Goal: Task Accomplishment & Management: Use online tool/utility

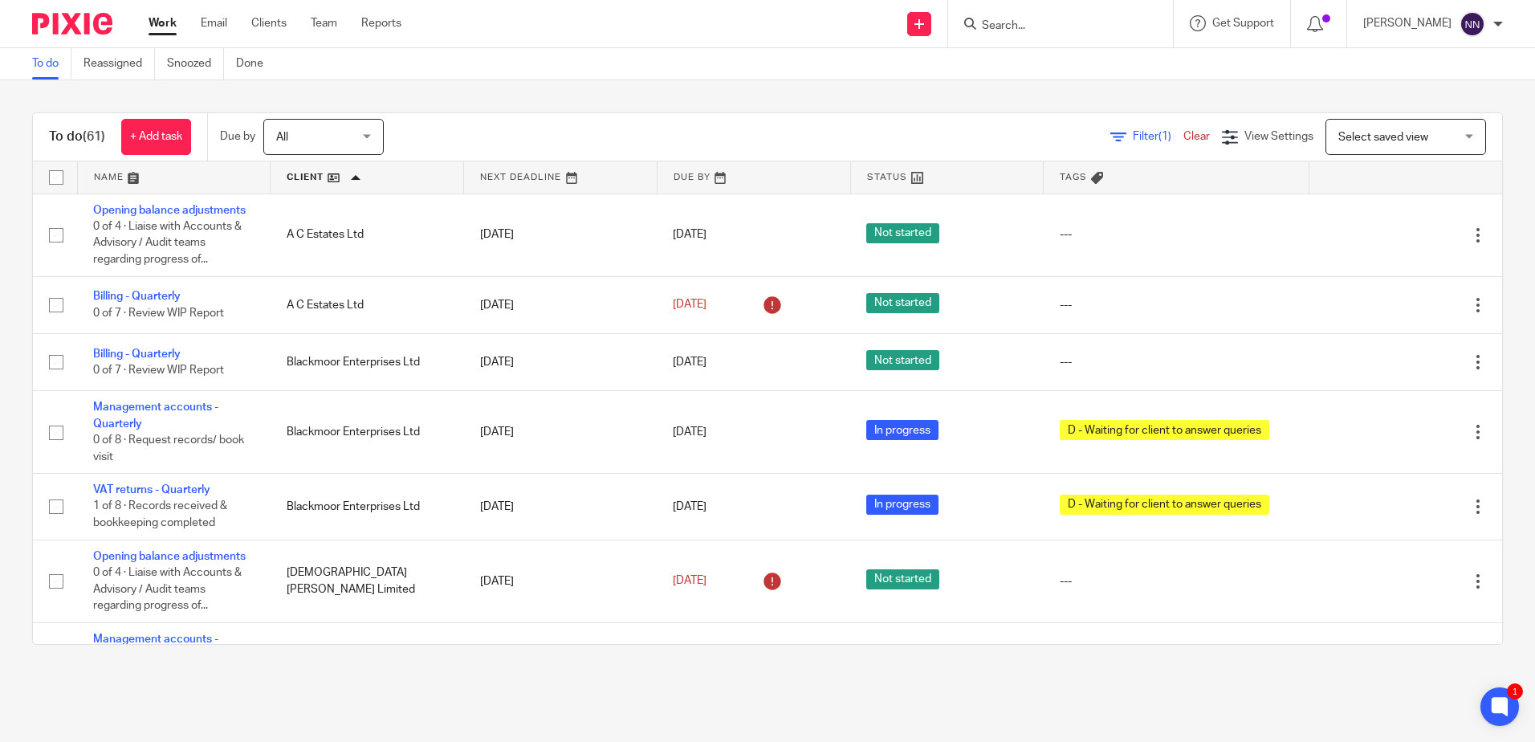
scroll to position [2569, 0]
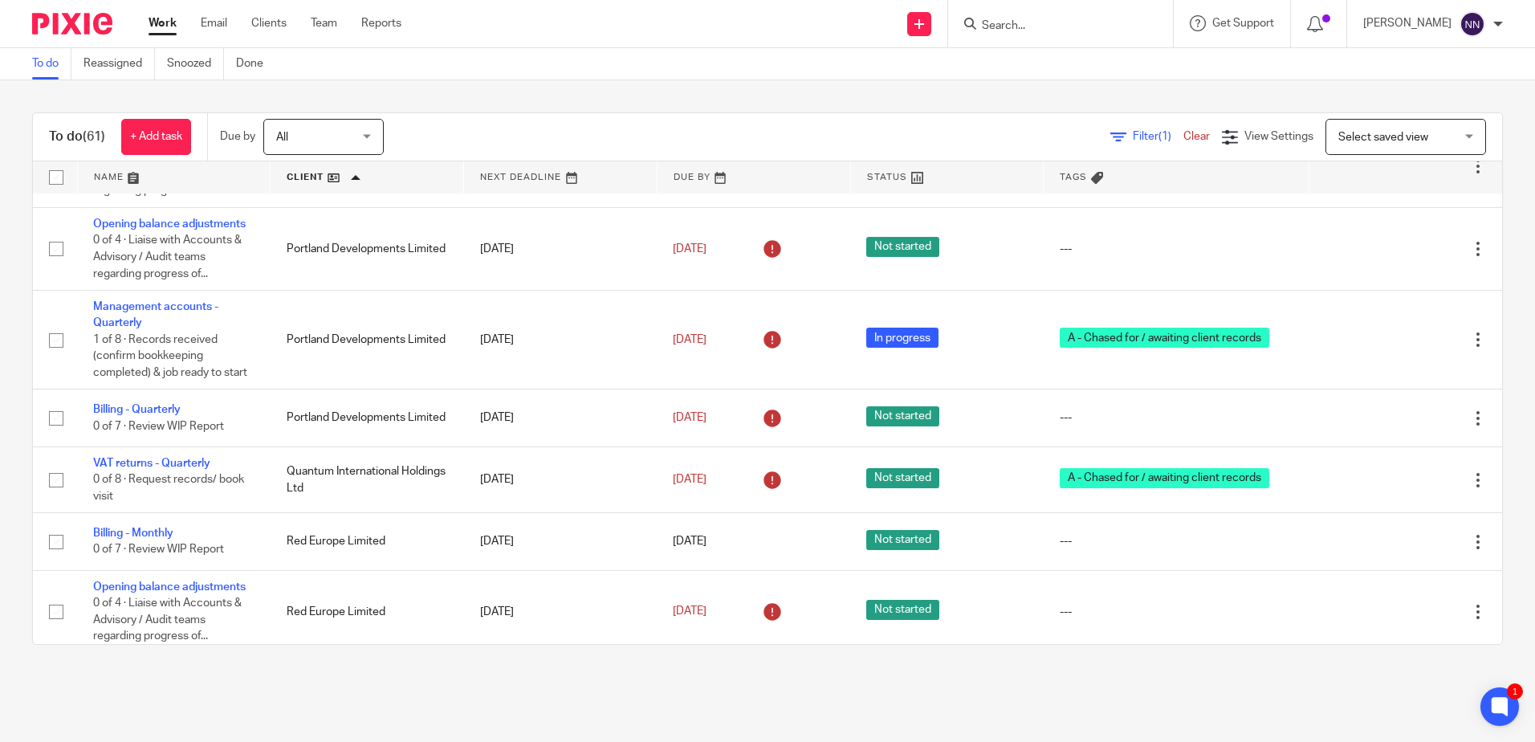
click at [308, 178] on link at bounding box center [367, 177] width 193 height 32
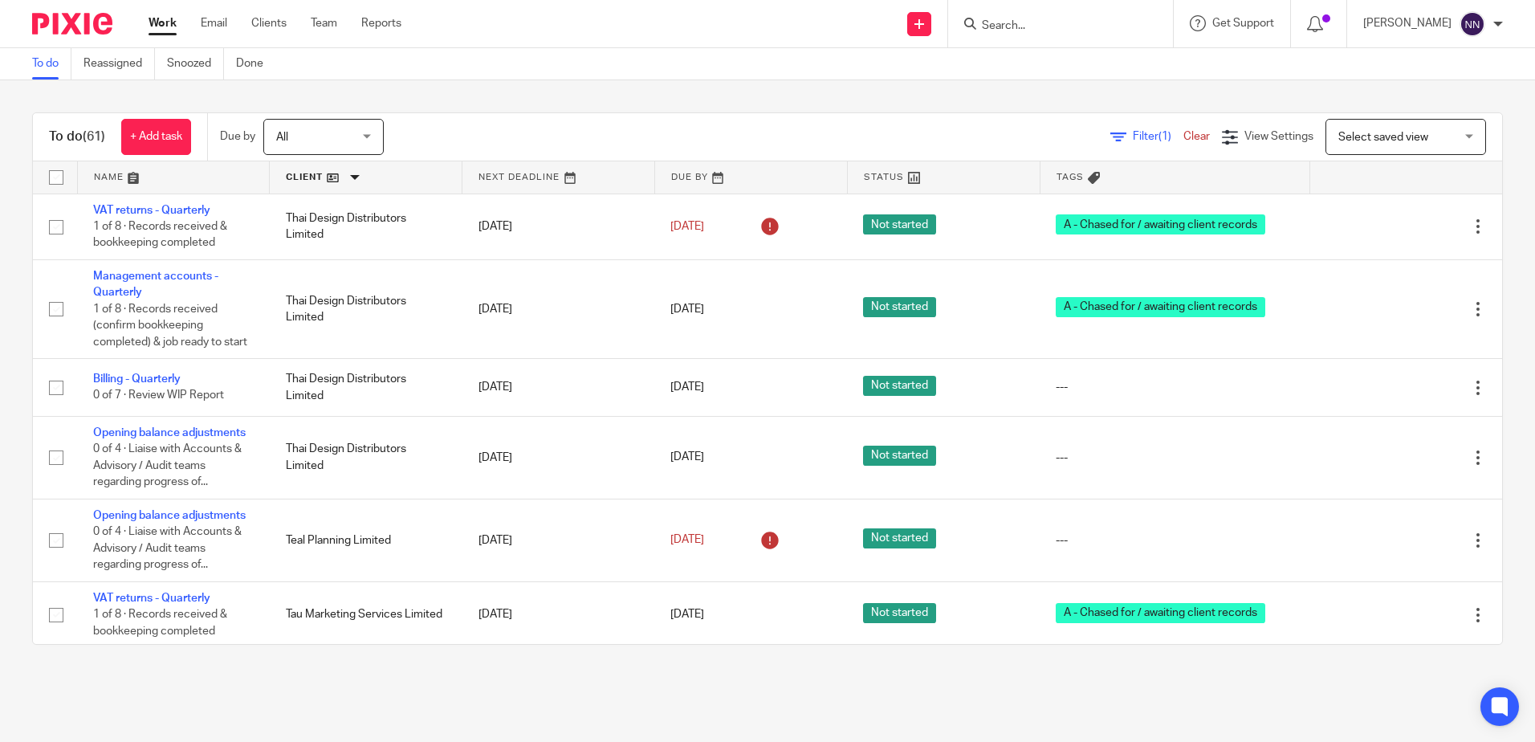
click at [286, 173] on link at bounding box center [366, 177] width 192 height 32
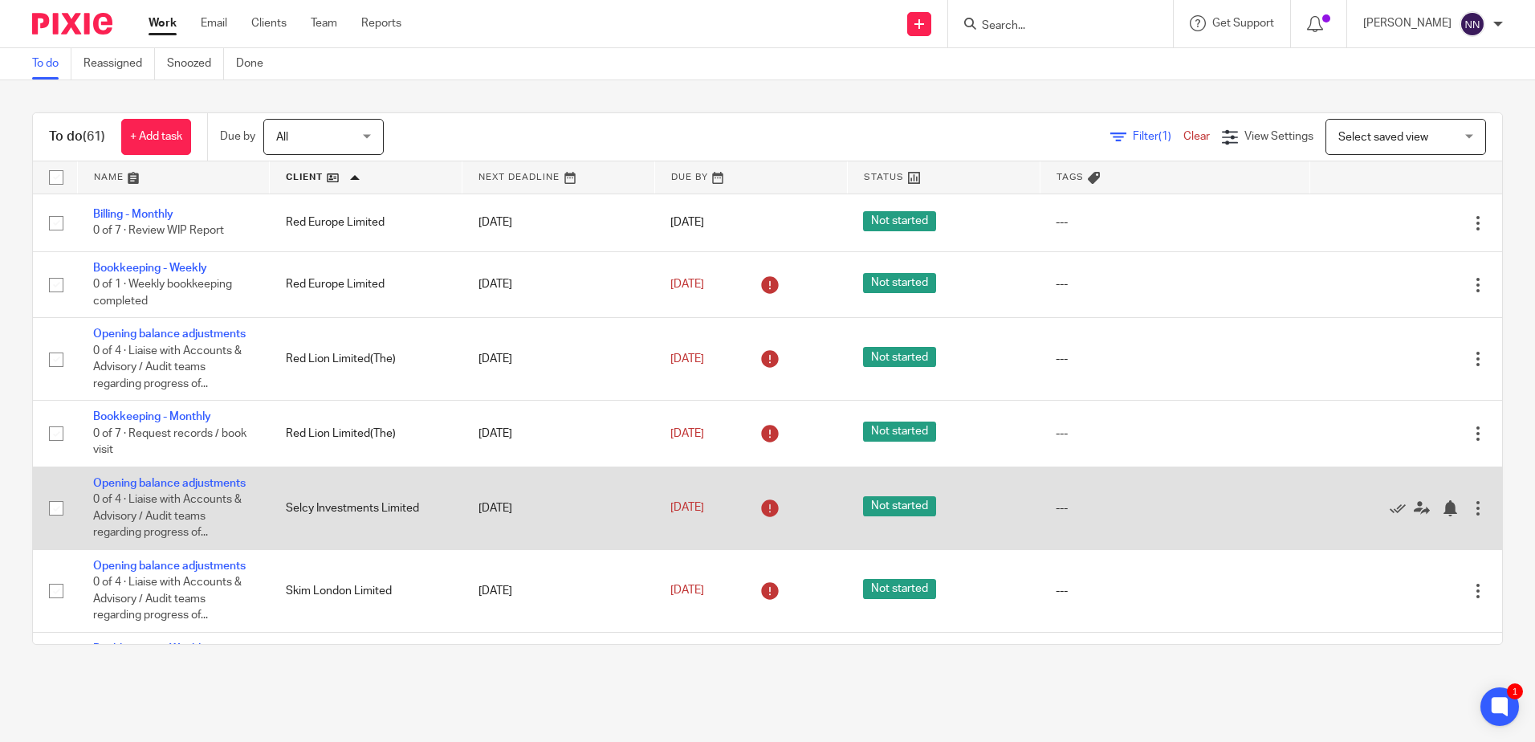
scroll to position [3131, 0]
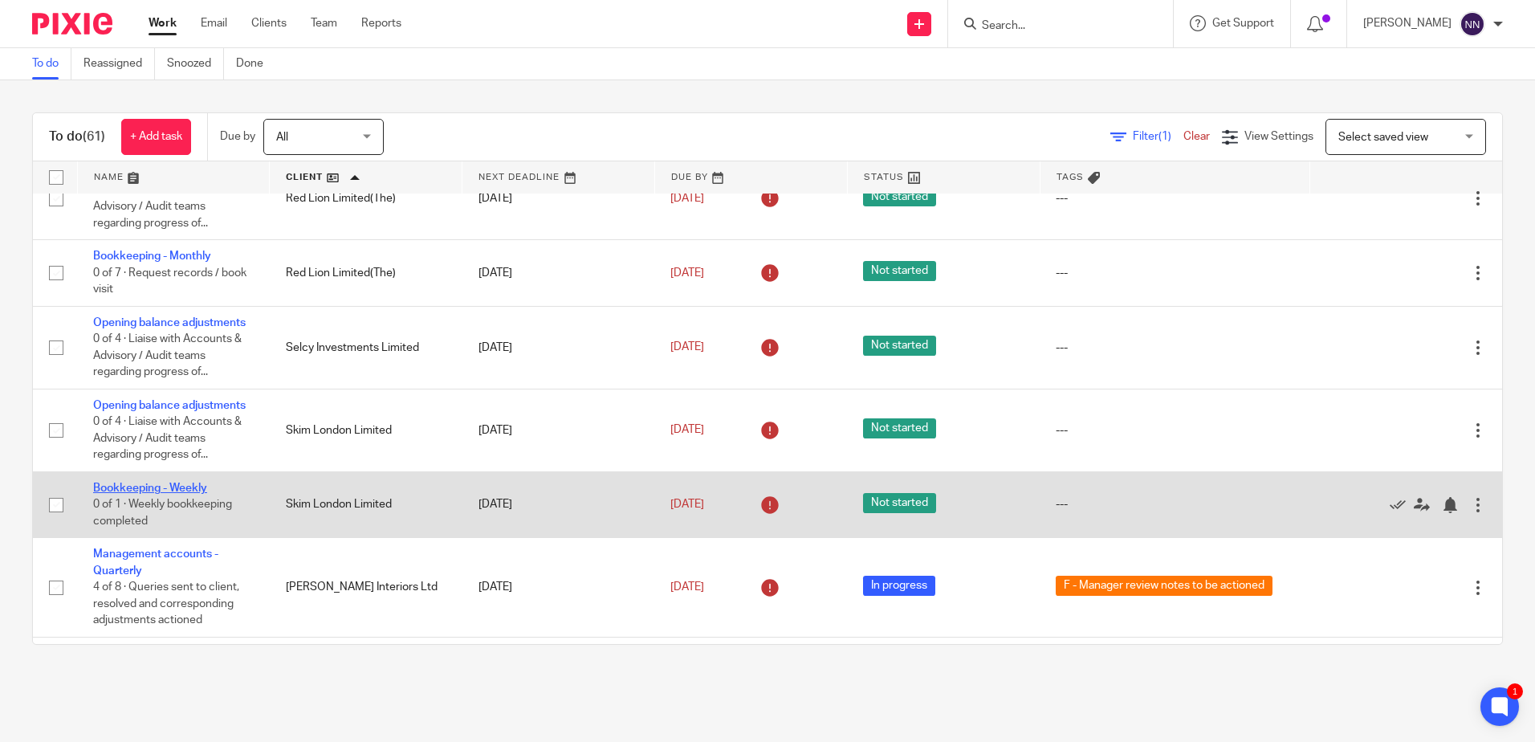
drag, startPoint x: 185, startPoint y: 498, endPoint x: 117, endPoint y: 505, distance: 67.8
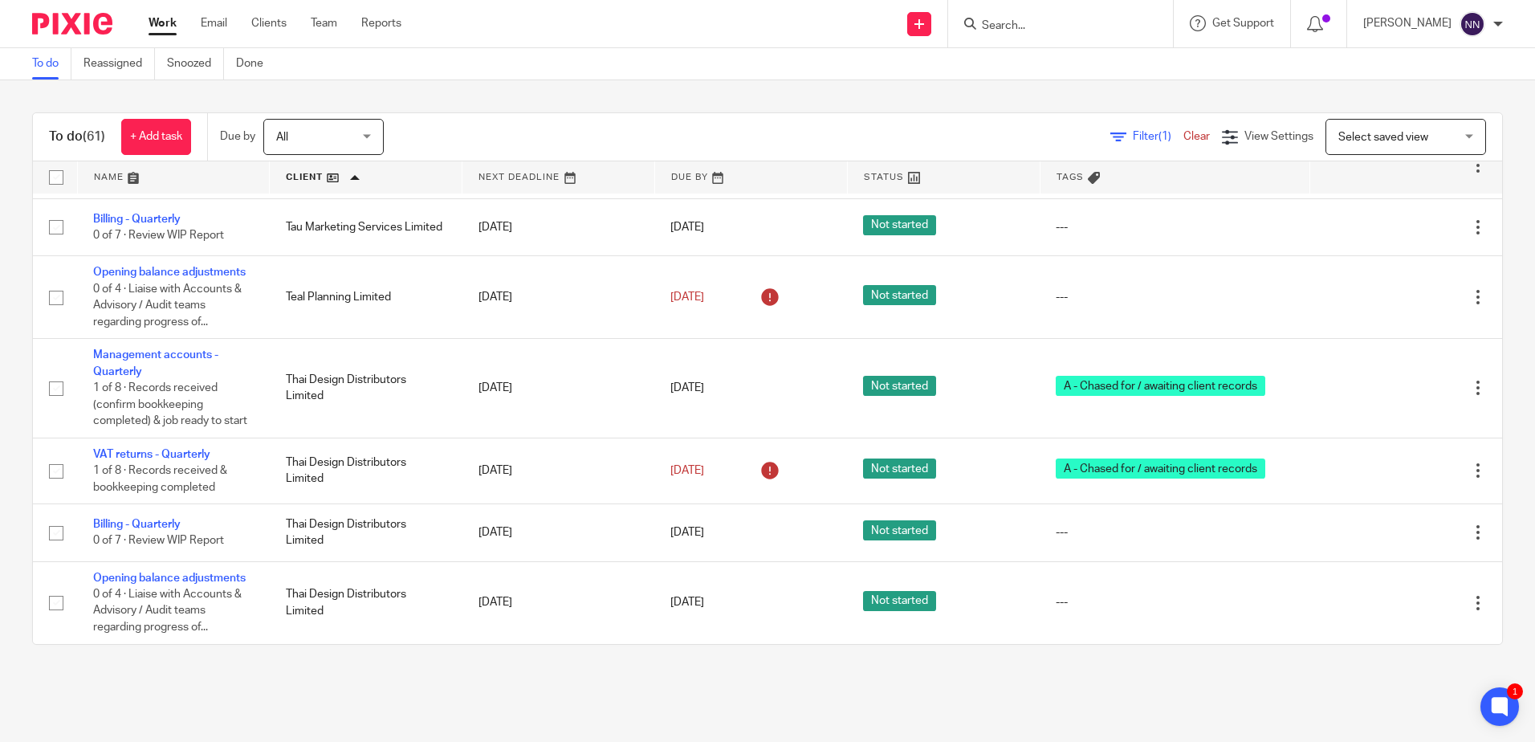
scroll to position [4180, 0]
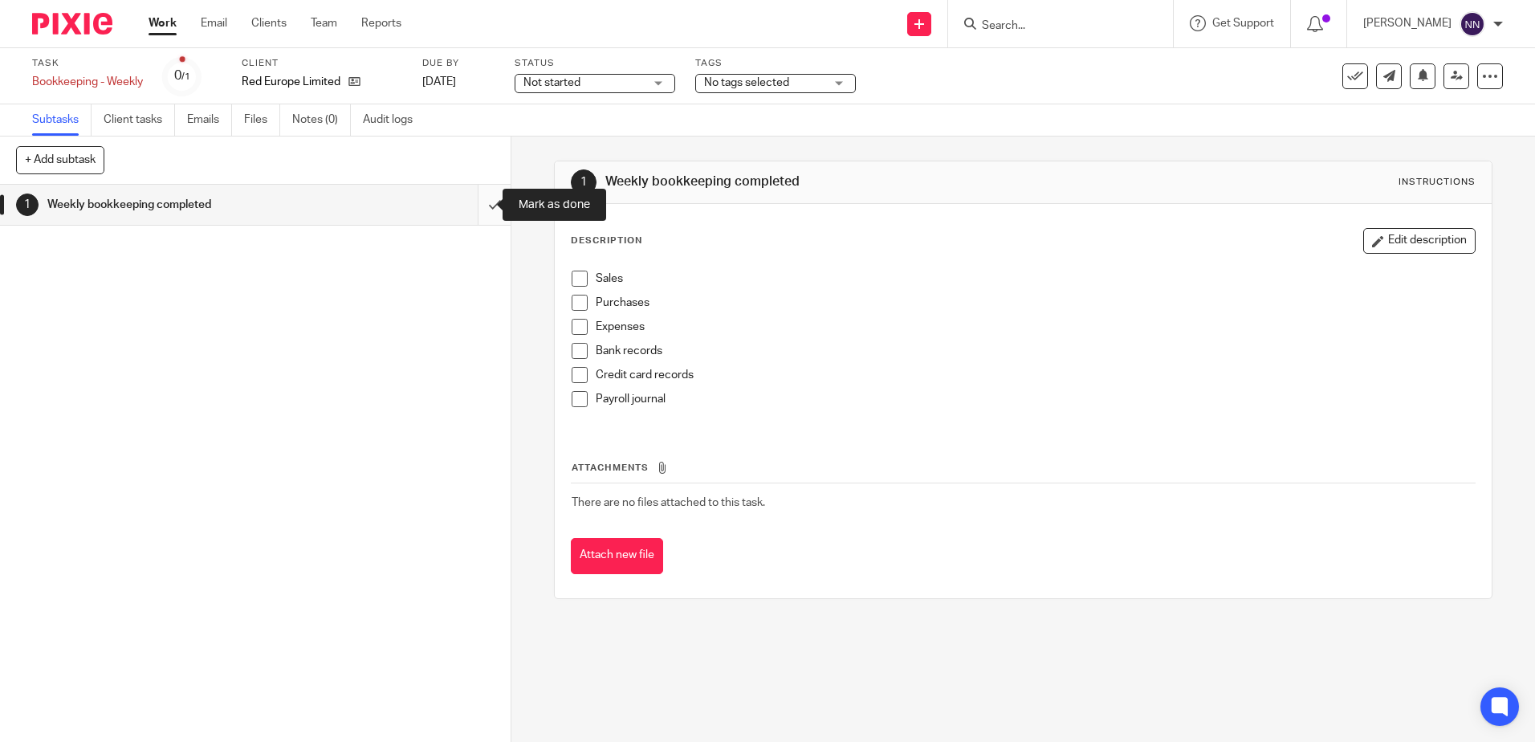
click at [476, 202] on input "submit" at bounding box center [255, 205] width 511 height 40
click at [477, 202] on input "submit" at bounding box center [255, 205] width 511 height 40
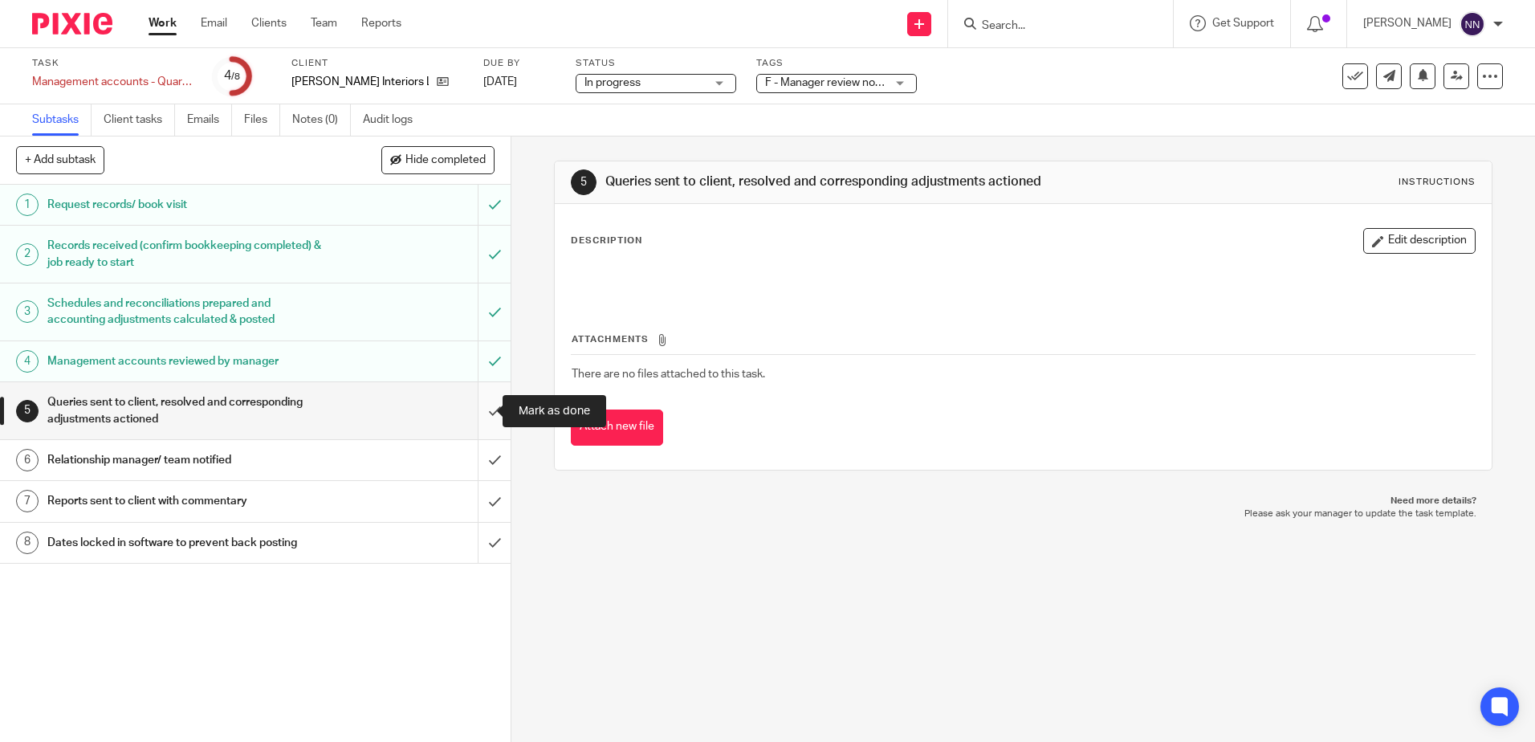
click at [482, 411] on input "submit" at bounding box center [255, 410] width 511 height 57
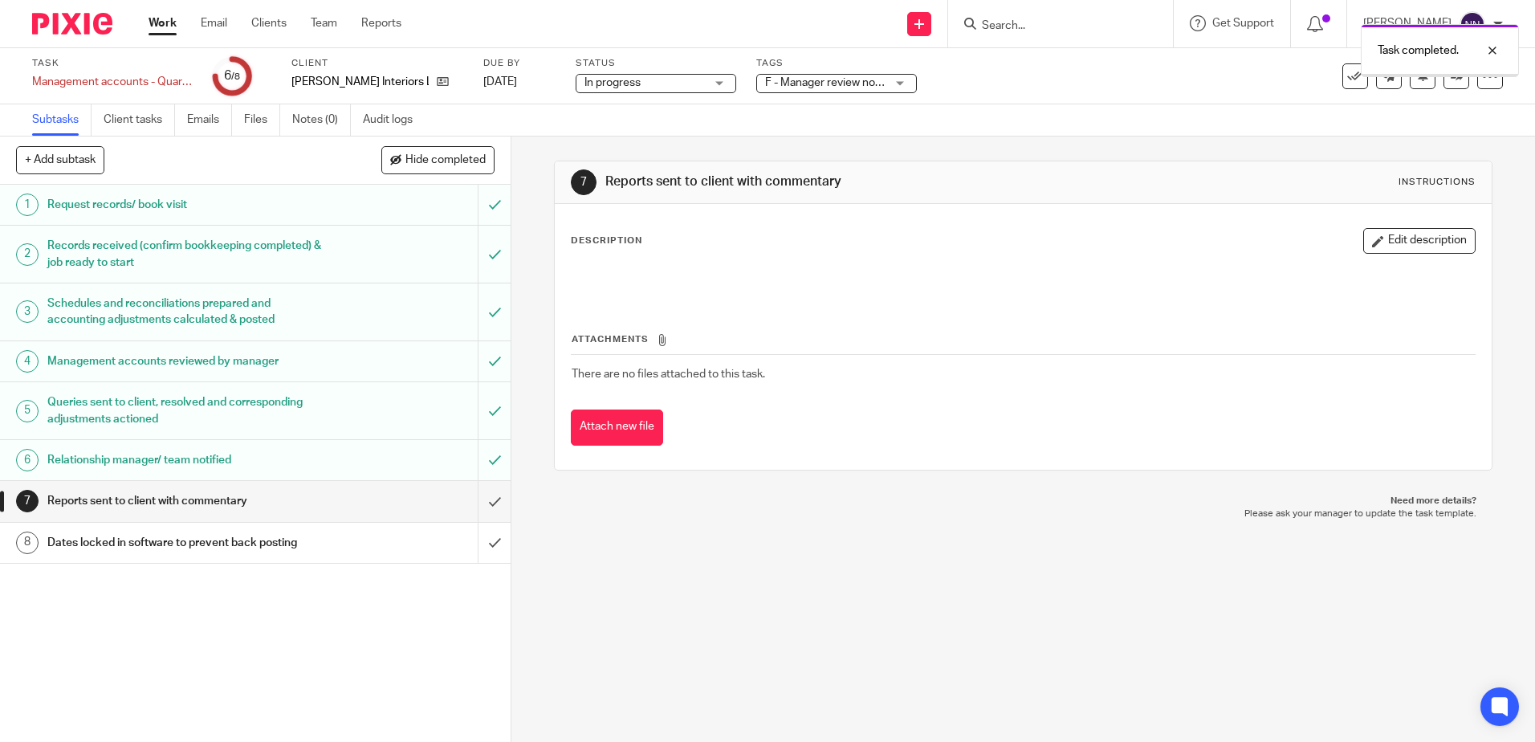
click at [482, 507] on input "submit" at bounding box center [255, 501] width 511 height 40
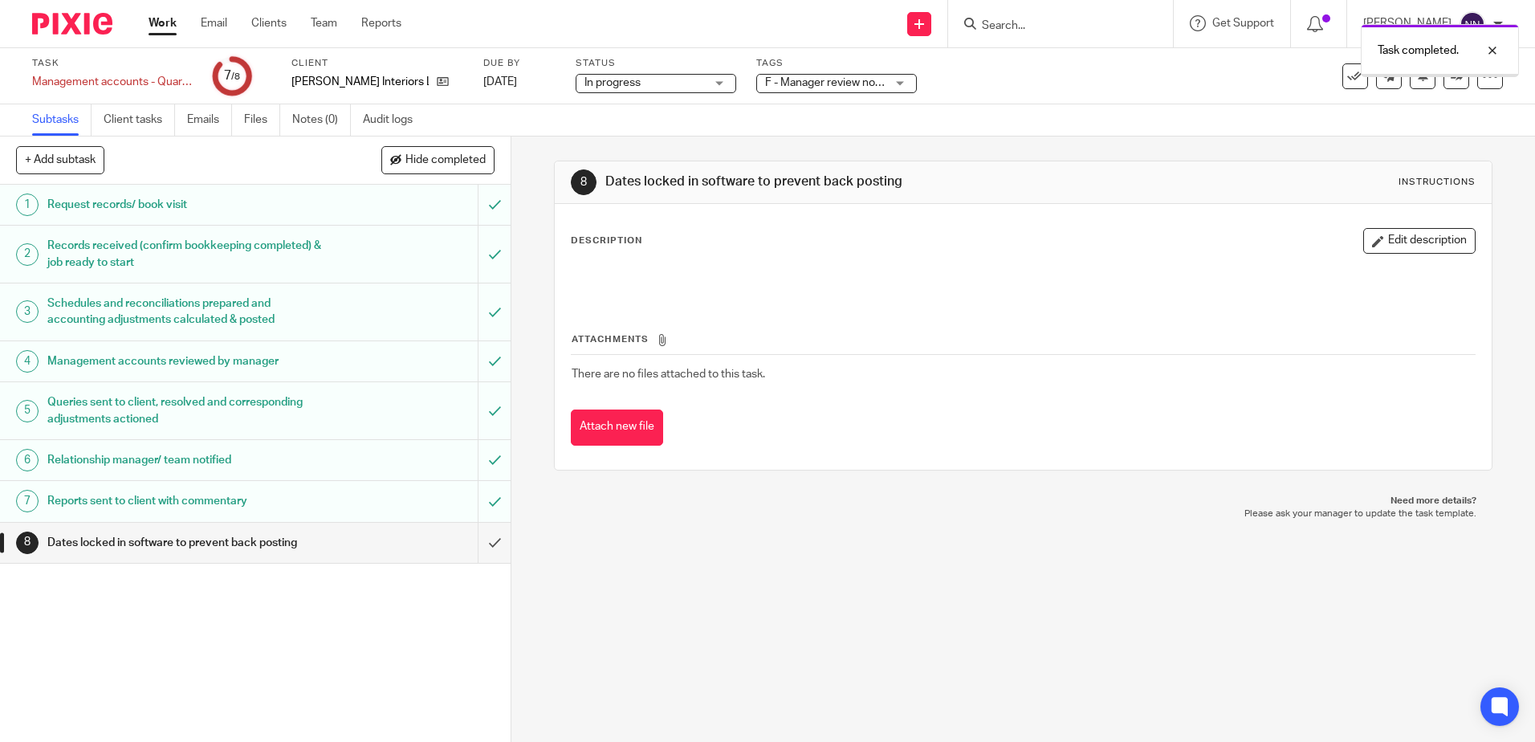
click at [897, 83] on div "F - Manager review notes to be actioned" at bounding box center [836, 83] width 161 height 19
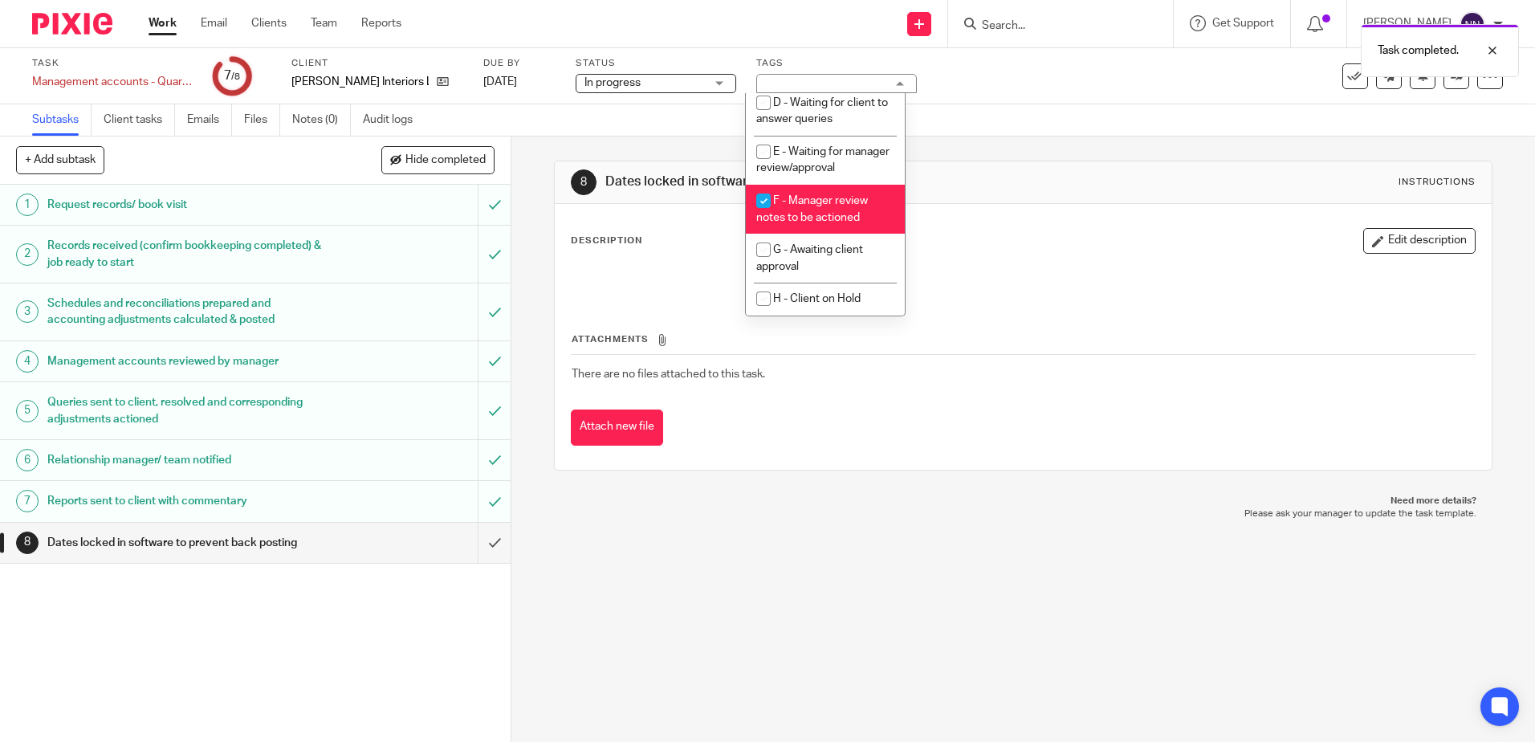
scroll to position [169, 0]
click at [762, 207] on input "checkbox" at bounding box center [763, 200] width 31 height 31
checkbox input "false"
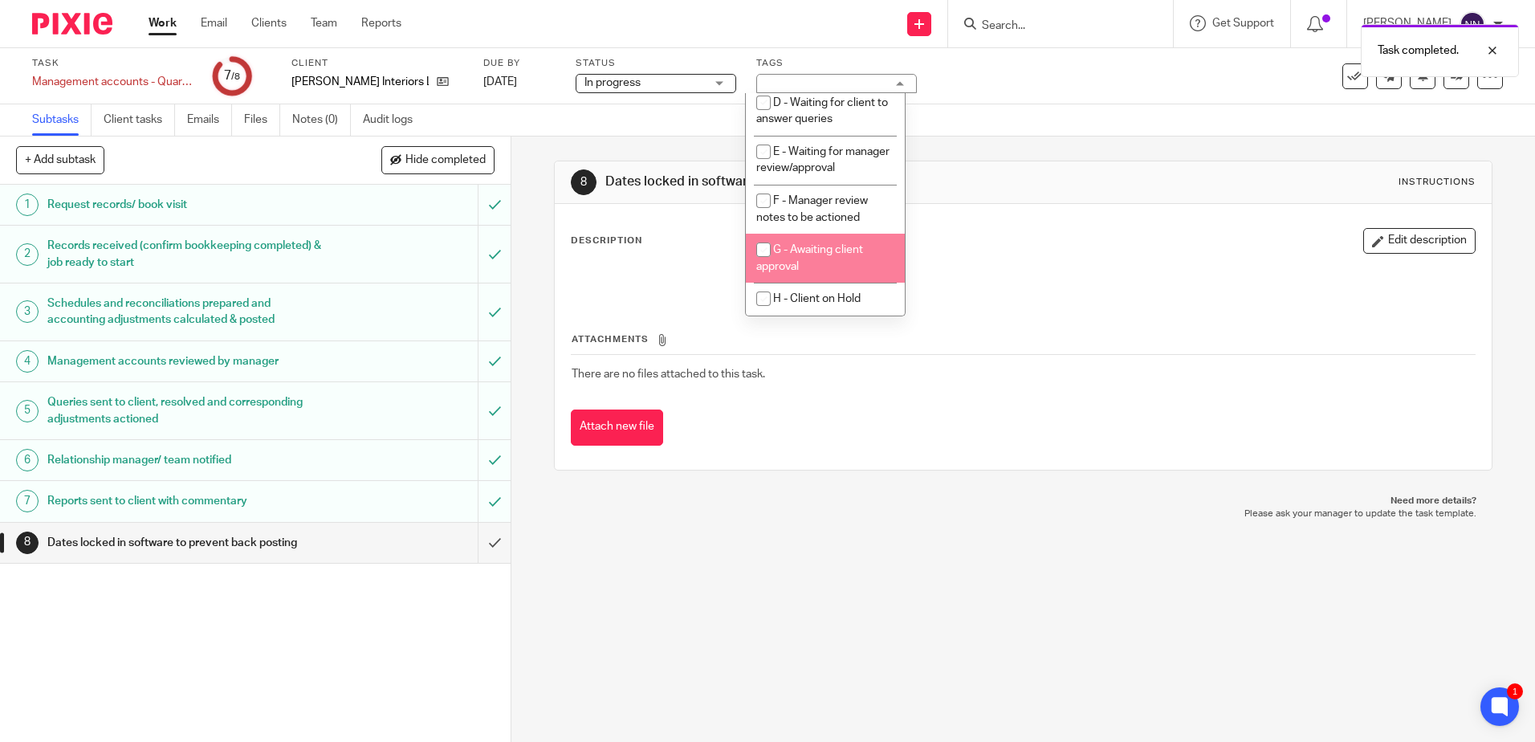
click at [762, 258] on input "checkbox" at bounding box center [763, 249] width 31 height 31
checkbox input "true"
